Goal: Navigation & Orientation: Find specific page/section

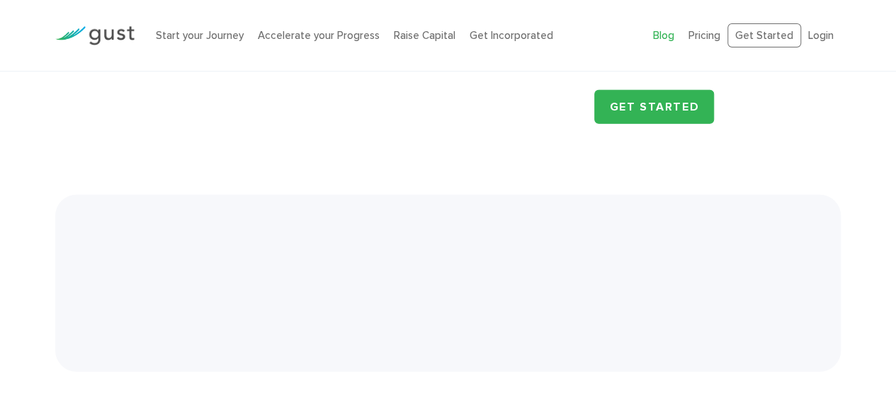
click at [670, 33] on link "Blog" at bounding box center [663, 35] width 21 height 13
click at [671, 33] on link "Blog" at bounding box center [663, 35] width 21 height 13
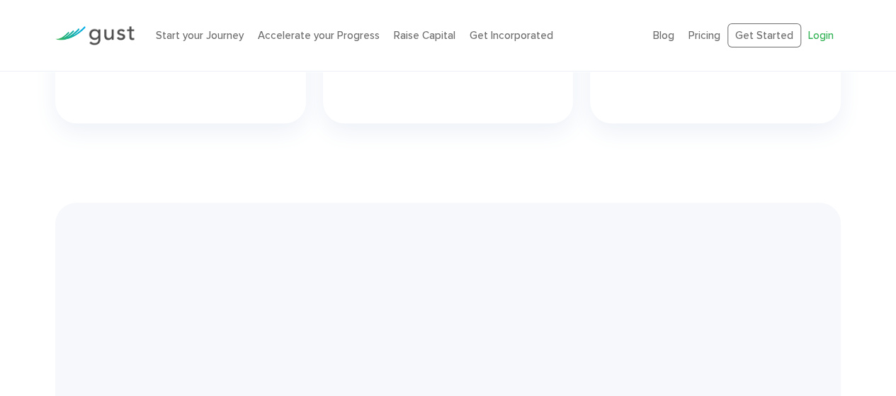
scroll to position [3159, 0]
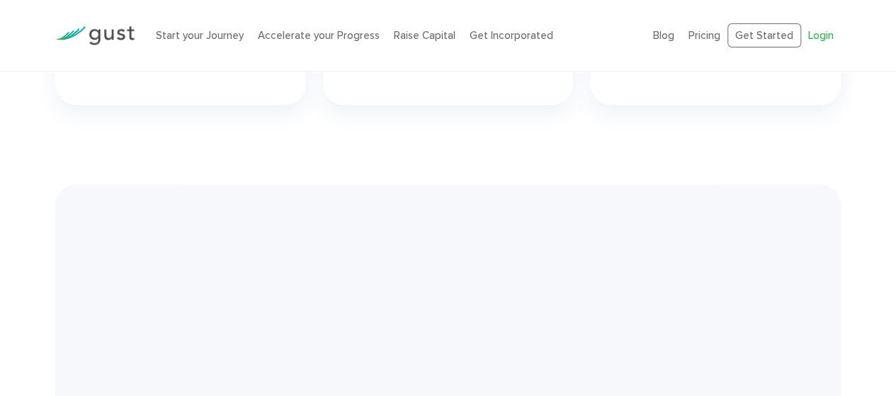
click at [826, 36] on link "Login" at bounding box center [821, 35] width 26 height 13
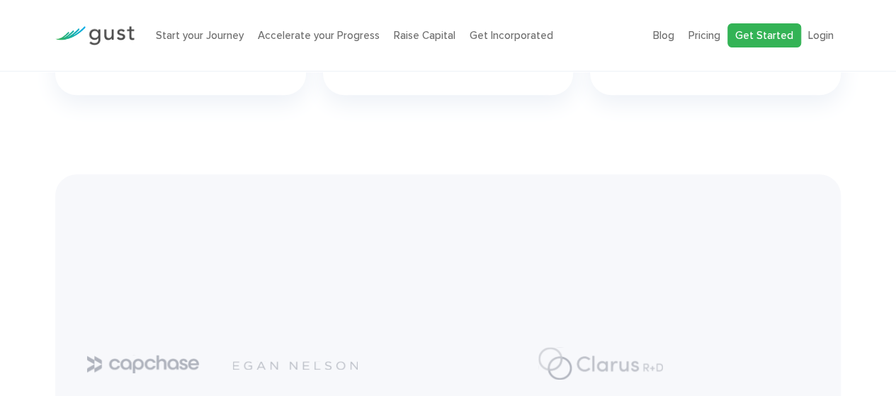
click at [758, 32] on link "Get Started" at bounding box center [765, 35] width 74 height 25
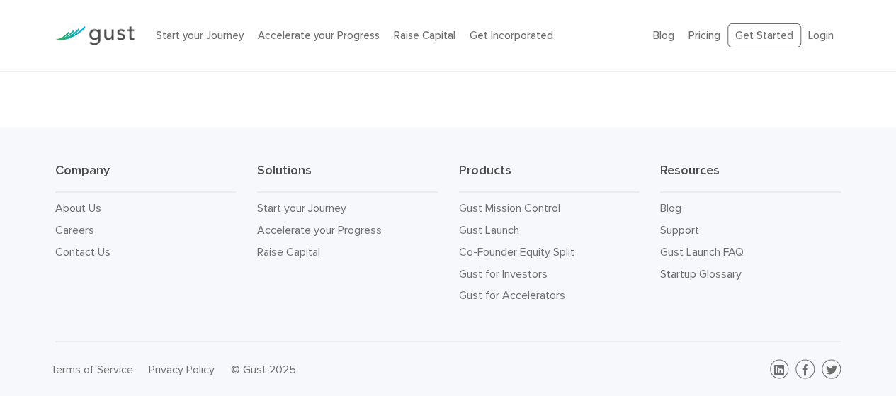
scroll to position [6545, 0]
click at [667, 210] on link "Blog" at bounding box center [670, 207] width 21 height 13
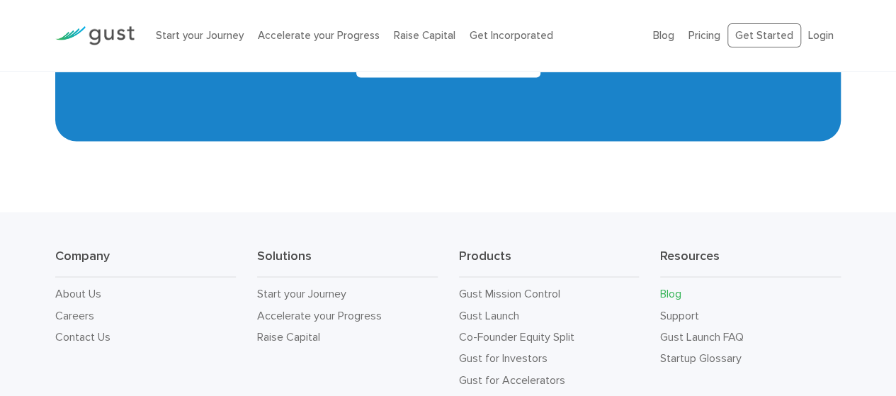
click at [673, 286] on link "Blog" at bounding box center [670, 292] width 21 height 13
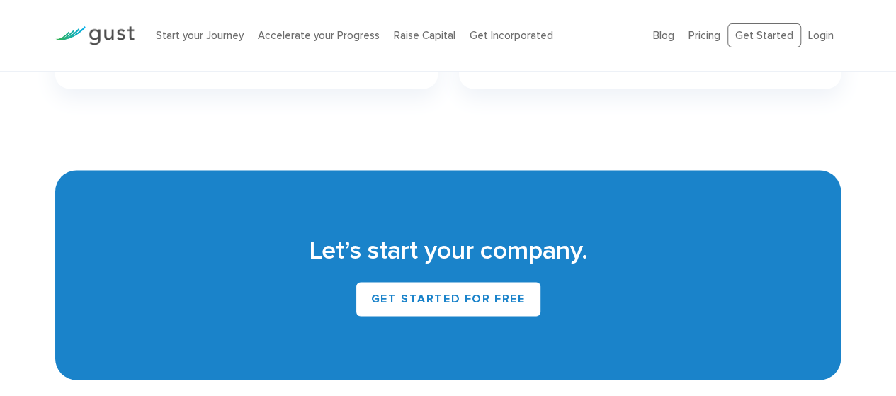
scroll to position [6096, 0]
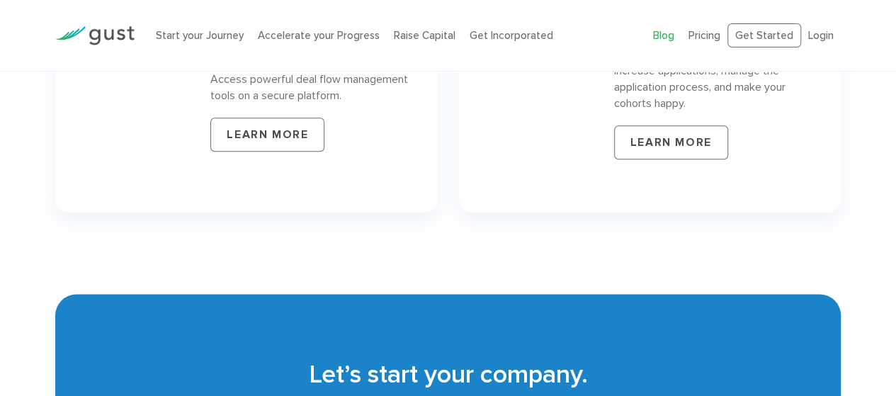
click at [669, 34] on link "Blog" at bounding box center [663, 35] width 21 height 13
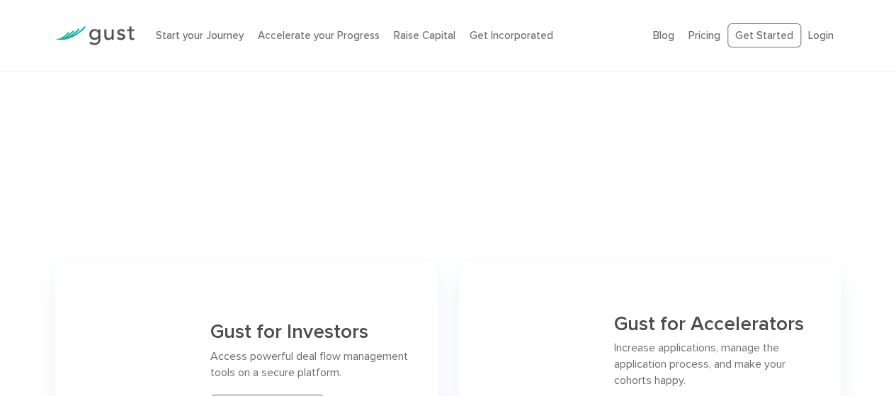
scroll to position [5671, 0]
